Goal: Find specific page/section: Find specific page/section

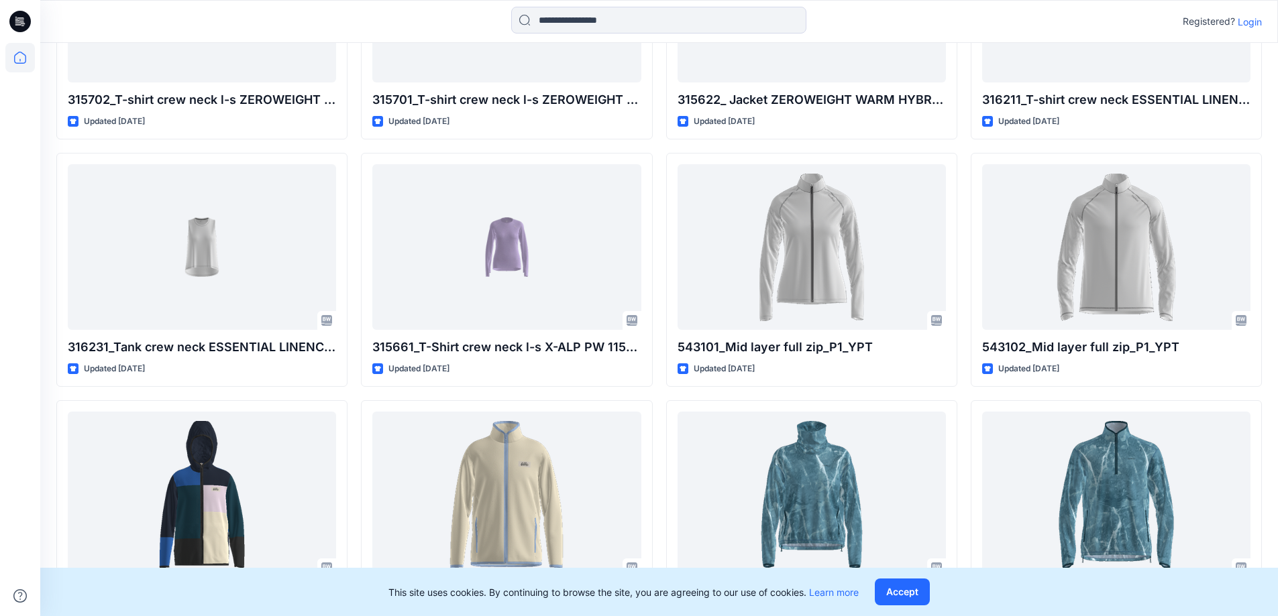
scroll to position [1006, 0]
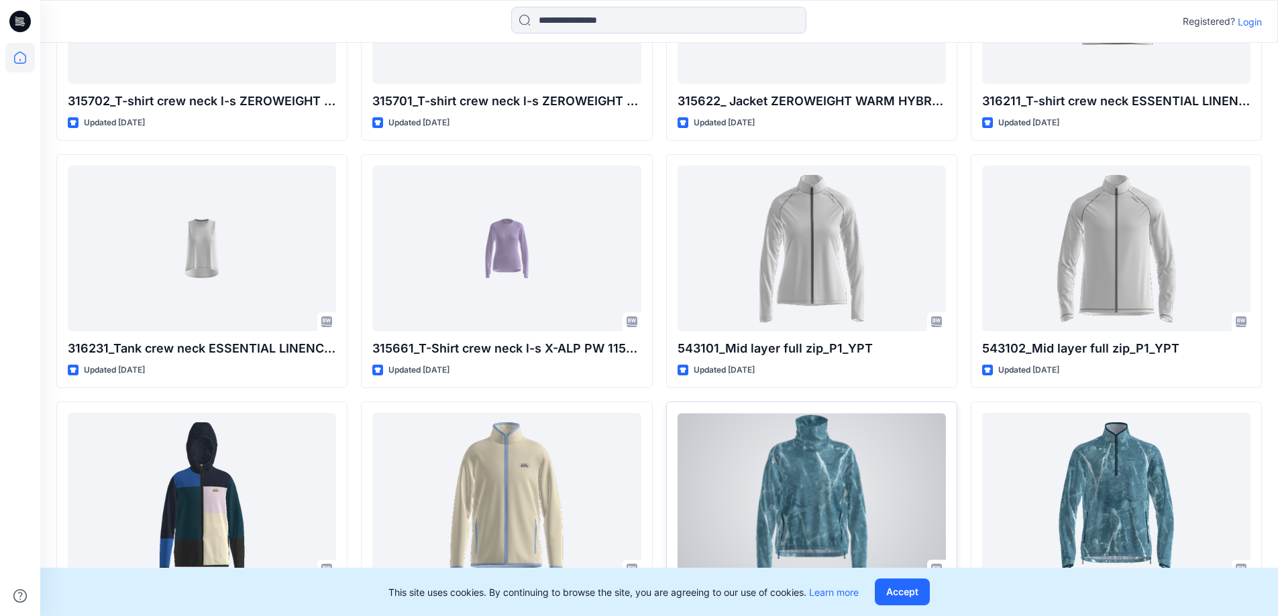
click at [825, 462] on div at bounding box center [811, 496] width 268 height 166
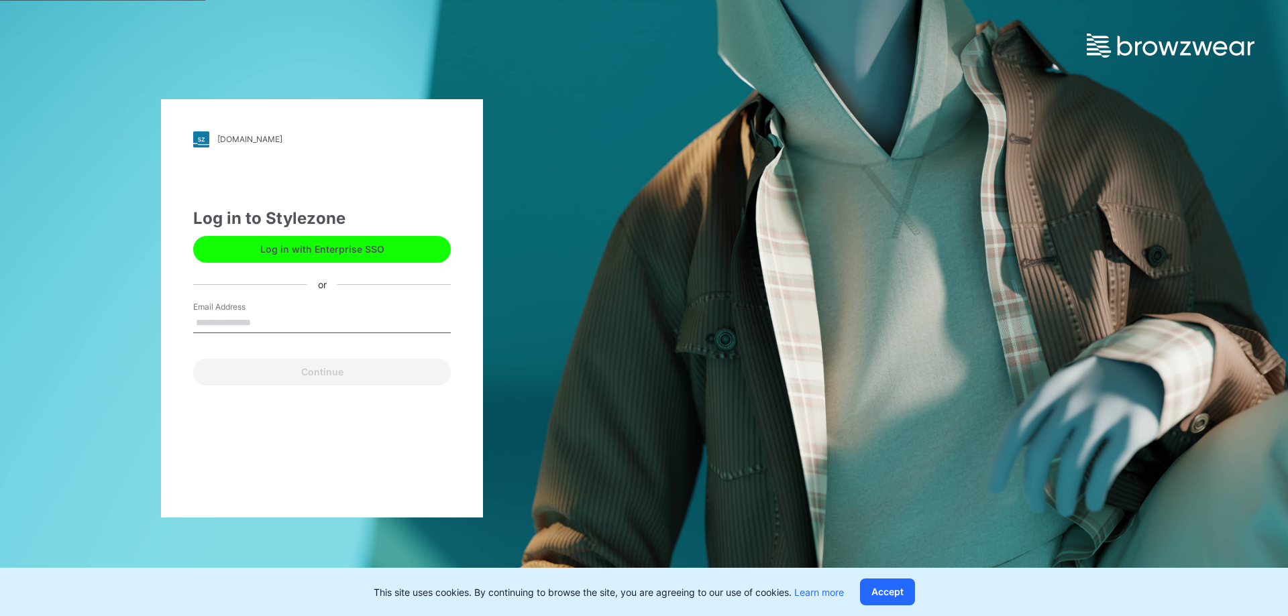
click at [279, 320] on input "Email Address" at bounding box center [322, 323] width 258 height 20
type input "**********"
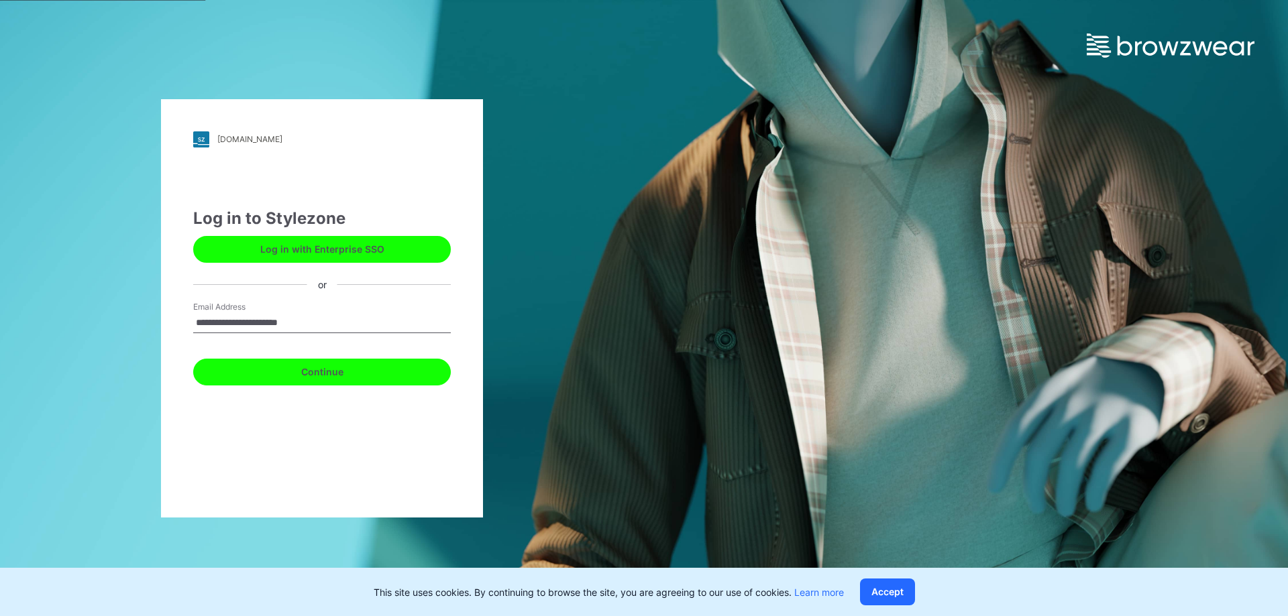
click at [391, 376] on button "Continue" at bounding box center [322, 372] width 258 height 27
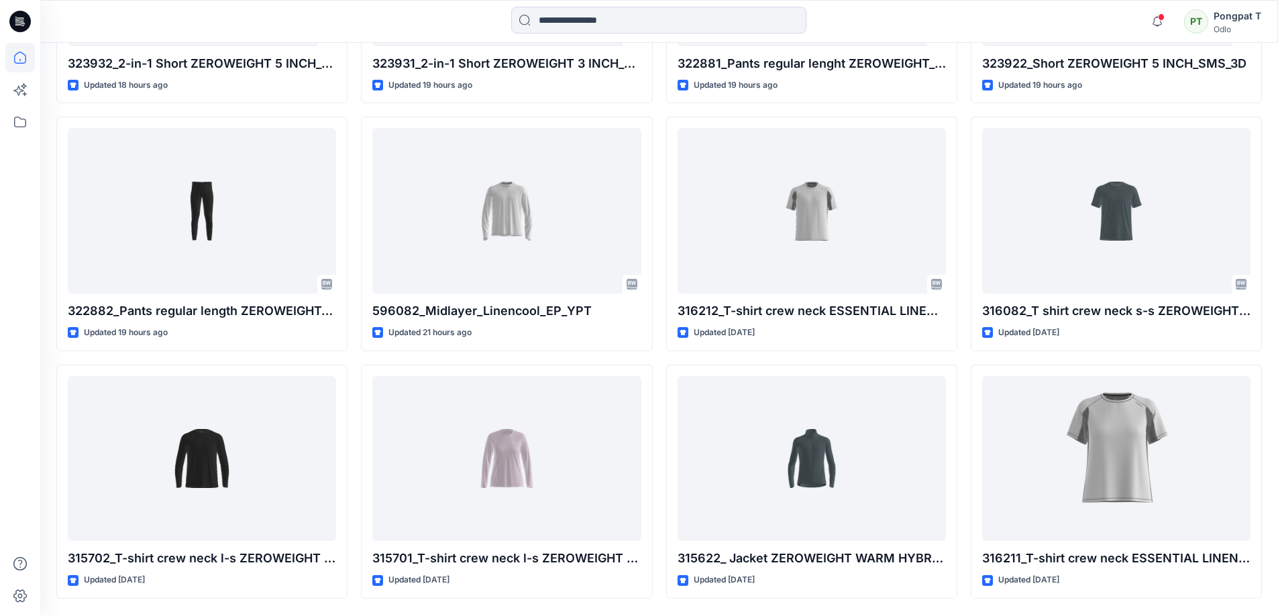
scroll to position [604, 0]
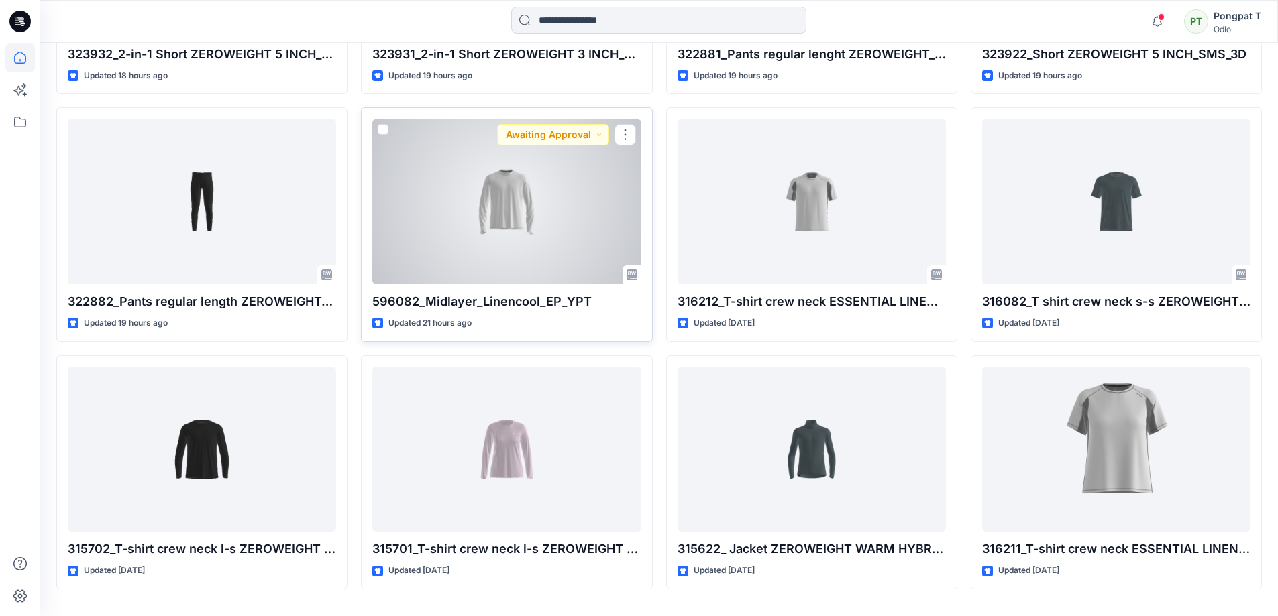
click at [530, 225] on div at bounding box center [506, 202] width 268 height 166
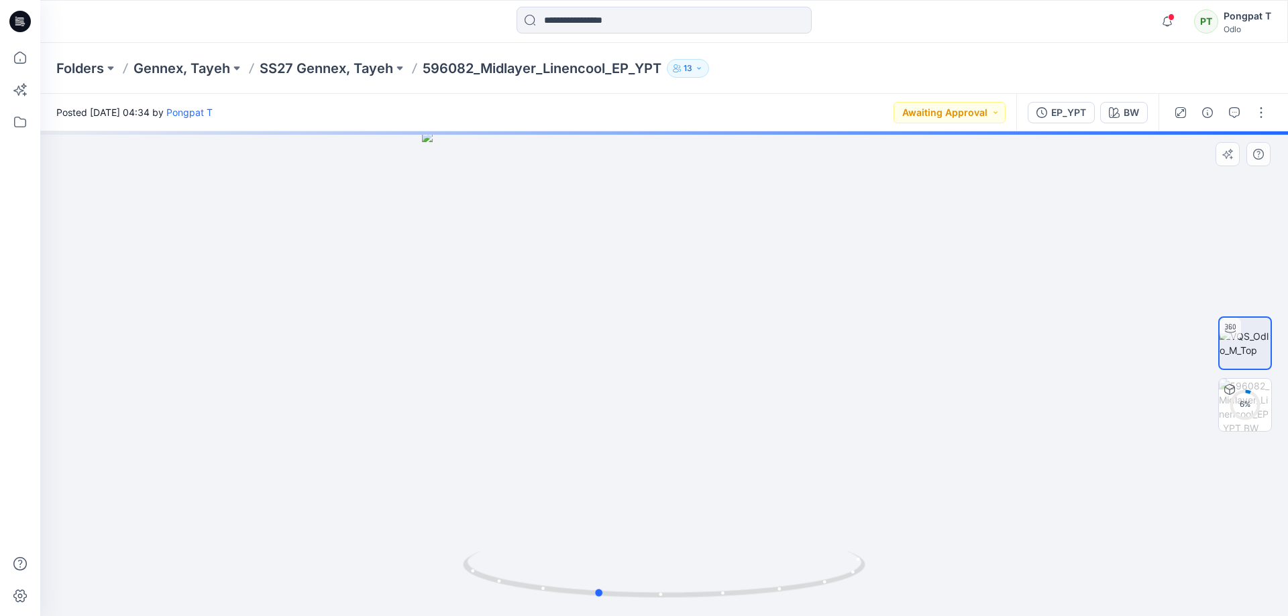
drag, startPoint x: 925, startPoint y: 534, endPoint x: 872, endPoint y: 525, distance: 54.4
click at [872, 525] on div at bounding box center [663, 373] width 1247 height 485
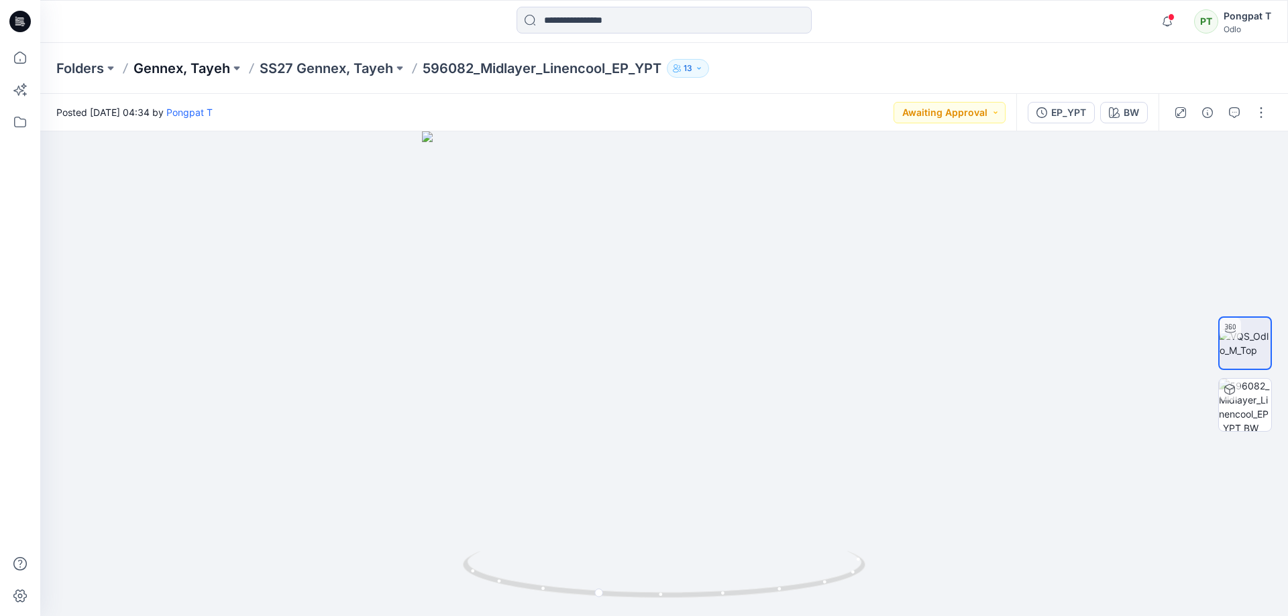
click at [214, 68] on p "Gennex, Tayeh" at bounding box center [181, 68] width 97 height 19
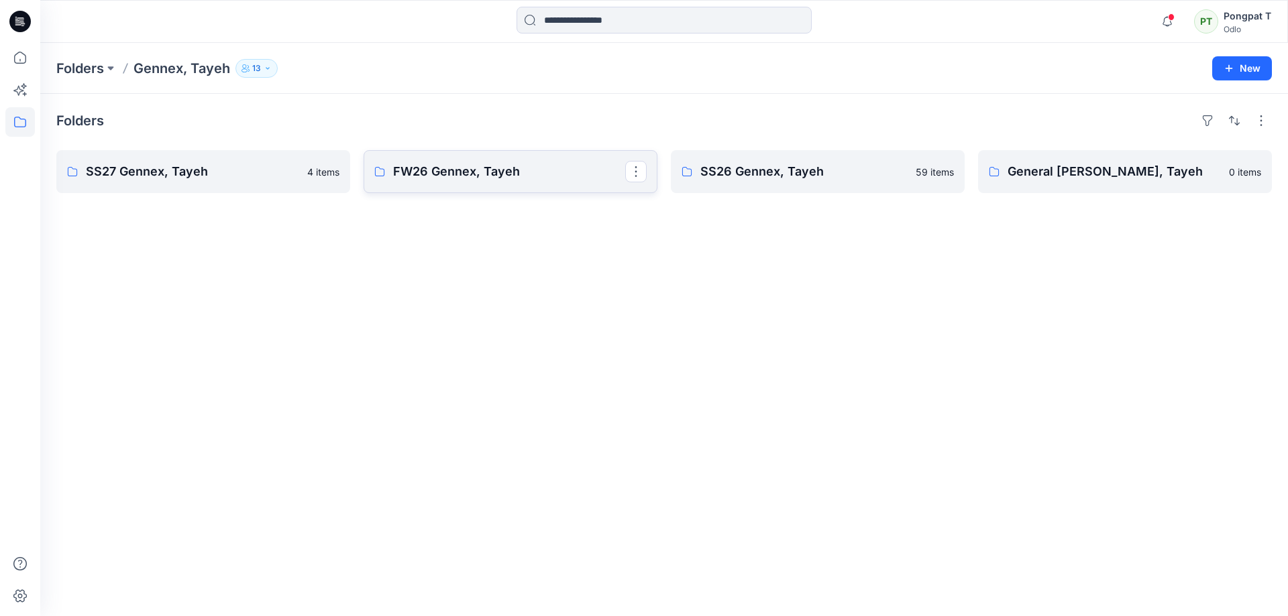
click at [447, 169] on p "FW26 Gennex, Tayeh" at bounding box center [509, 171] width 232 height 19
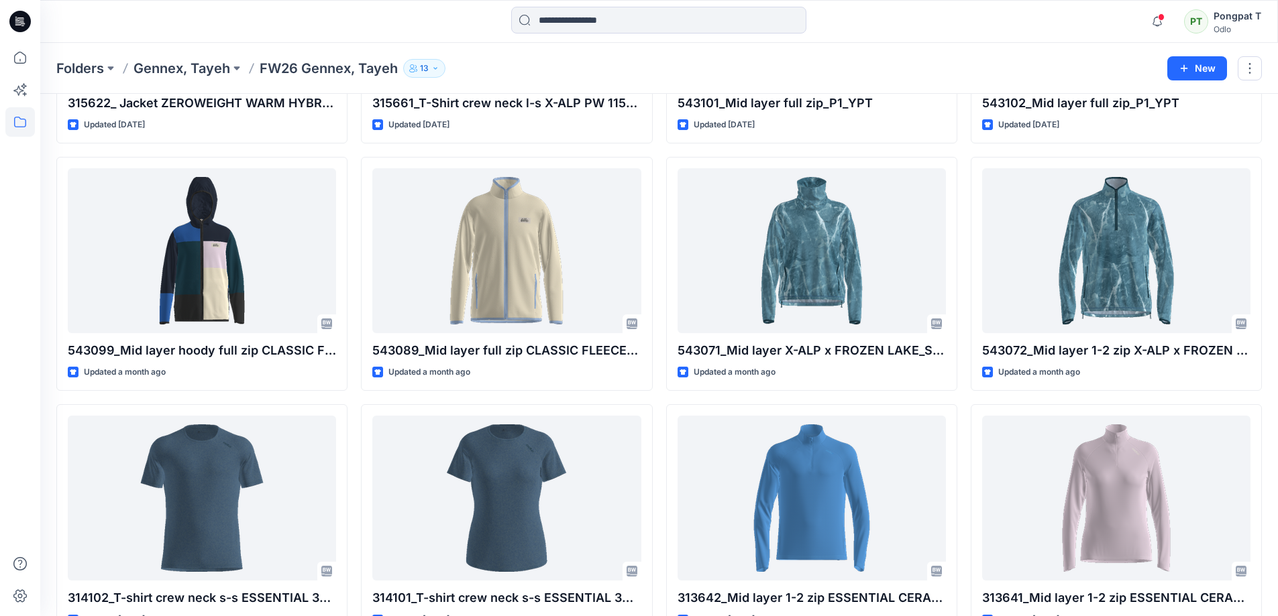
scroll to position [738, 0]
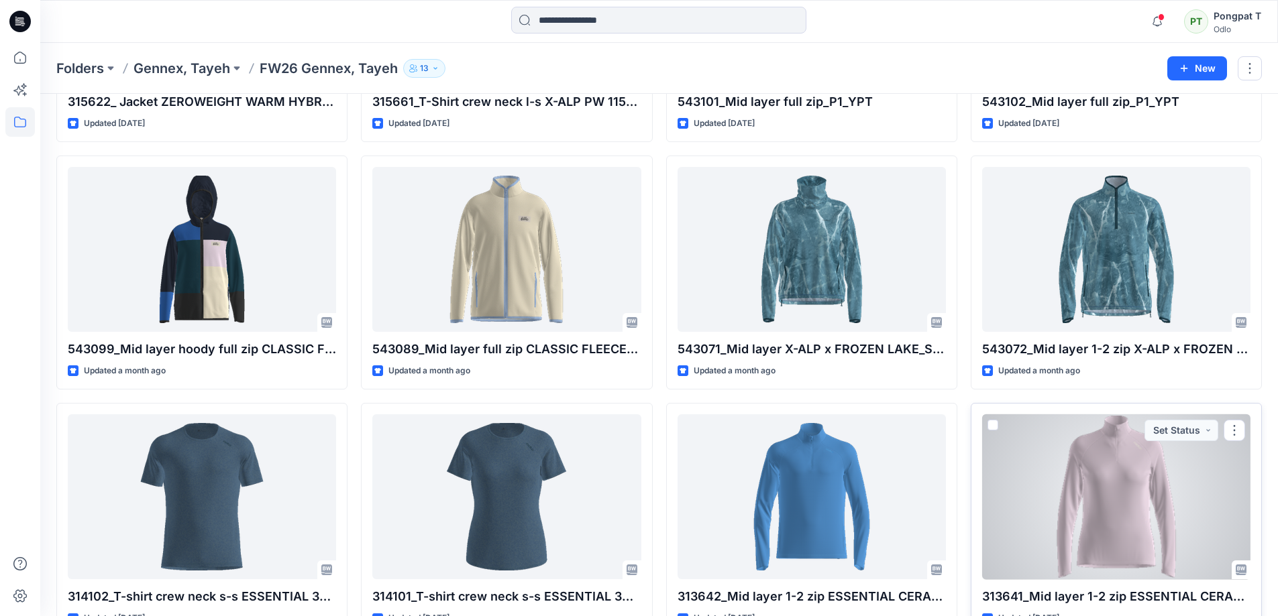
click at [1123, 474] on div at bounding box center [1116, 497] width 268 height 166
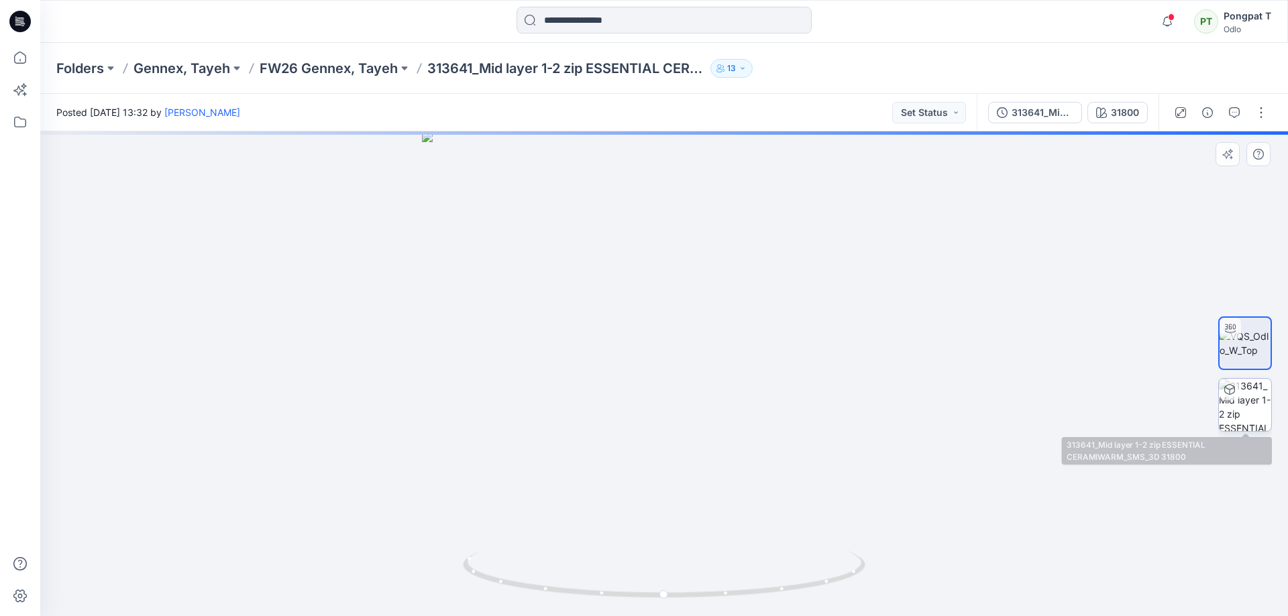
click at [1249, 415] on img at bounding box center [1245, 405] width 52 height 52
